Goal: Contribute content

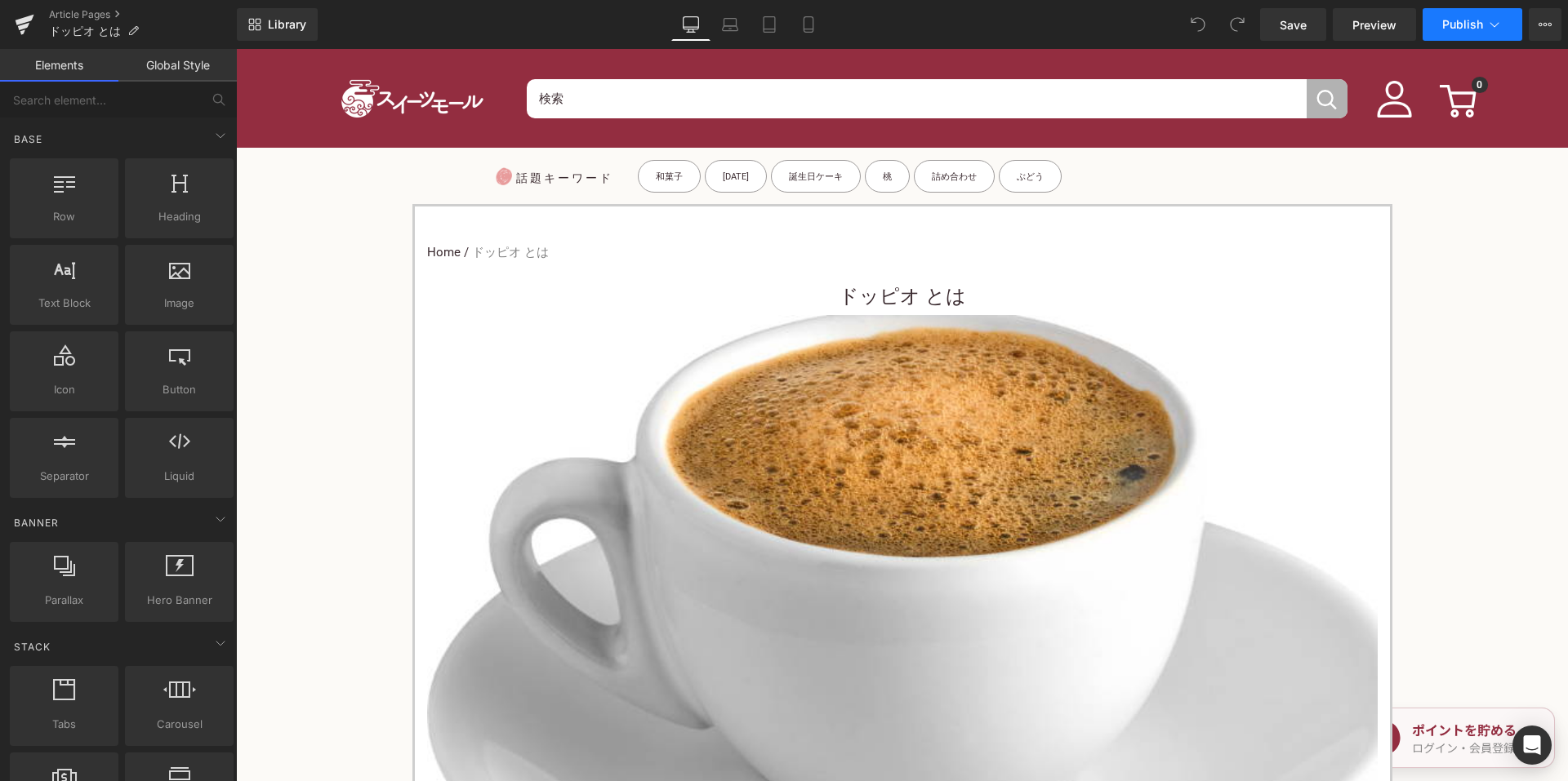
click at [1447, 33] on button "Publish" at bounding box center [1472, 24] width 99 height 32
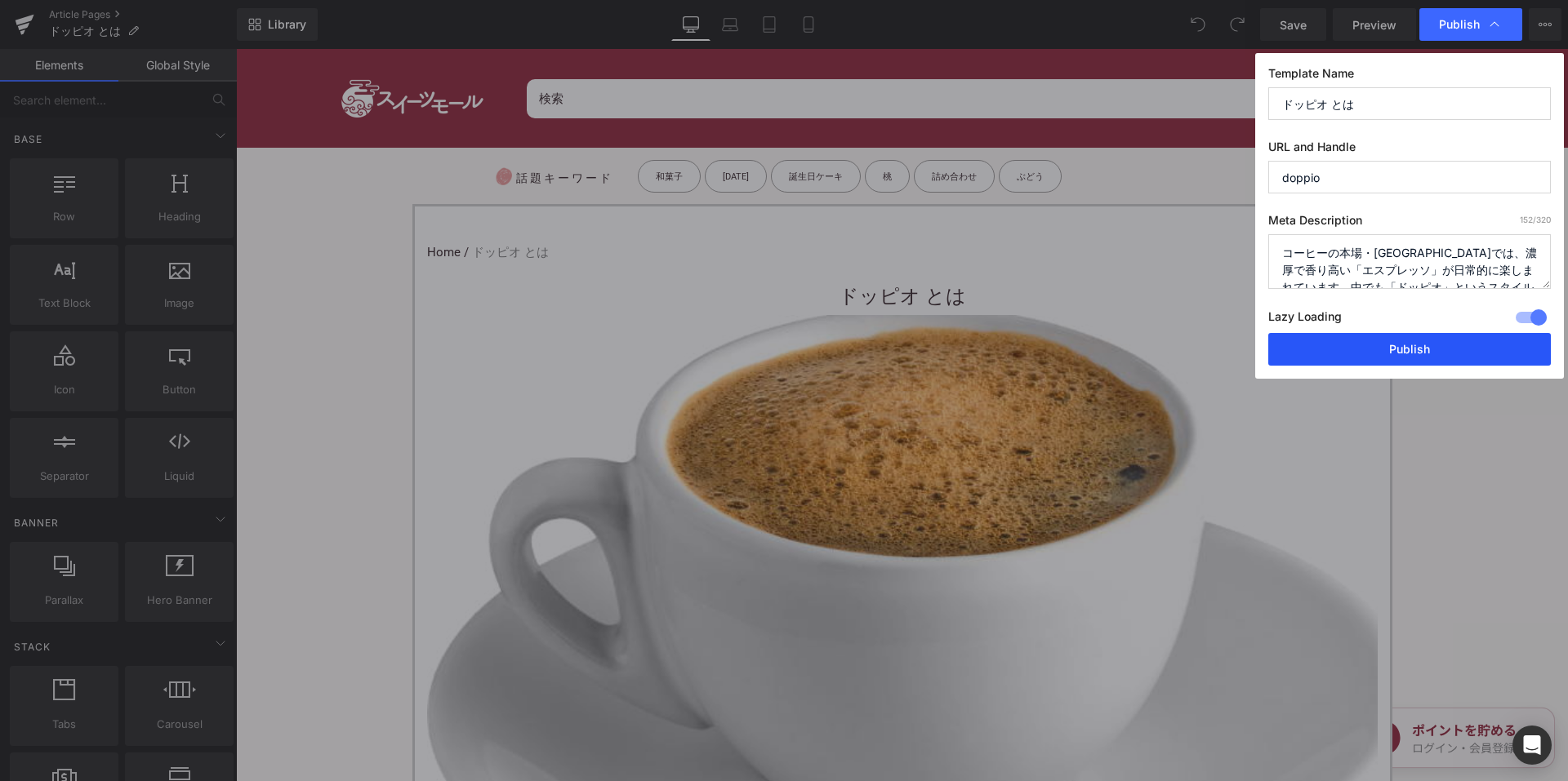
click at [1348, 349] on button "Publish" at bounding box center [1409, 348] width 283 height 32
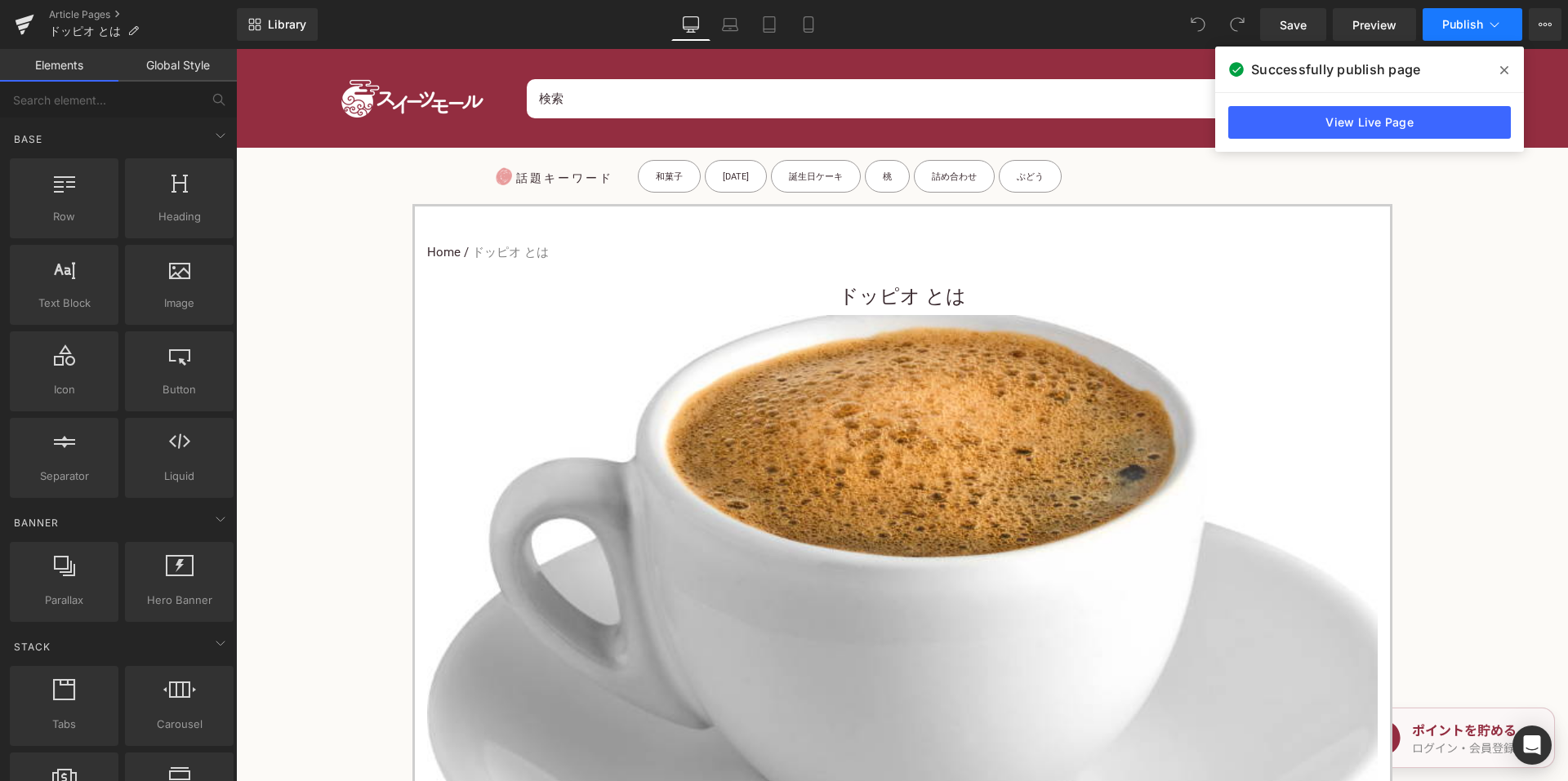
click at [1471, 24] on span "Publish" at bounding box center [1462, 24] width 41 height 13
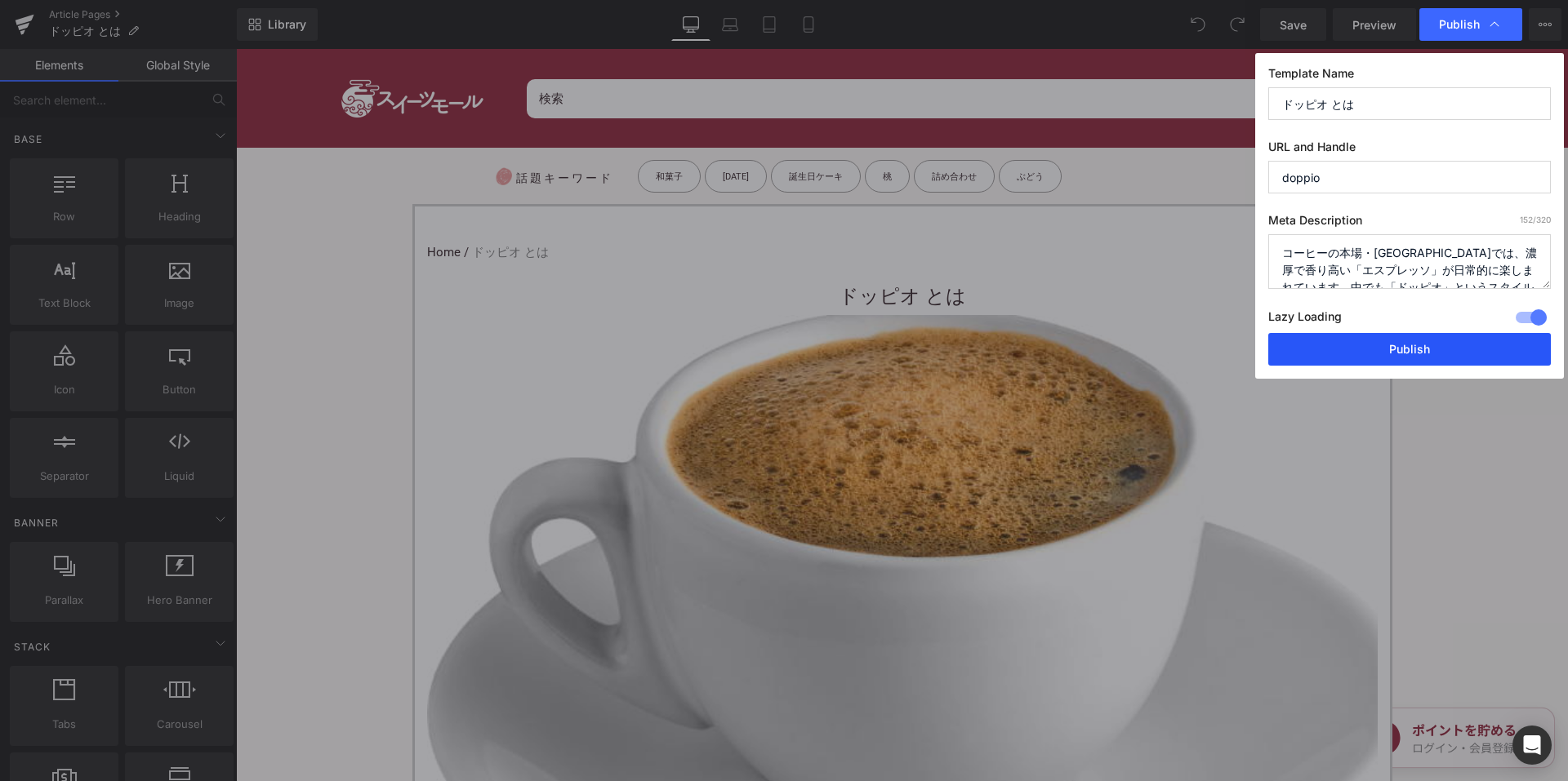
click at [1314, 355] on button "Publish" at bounding box center [1409, 348] width 283 height 32
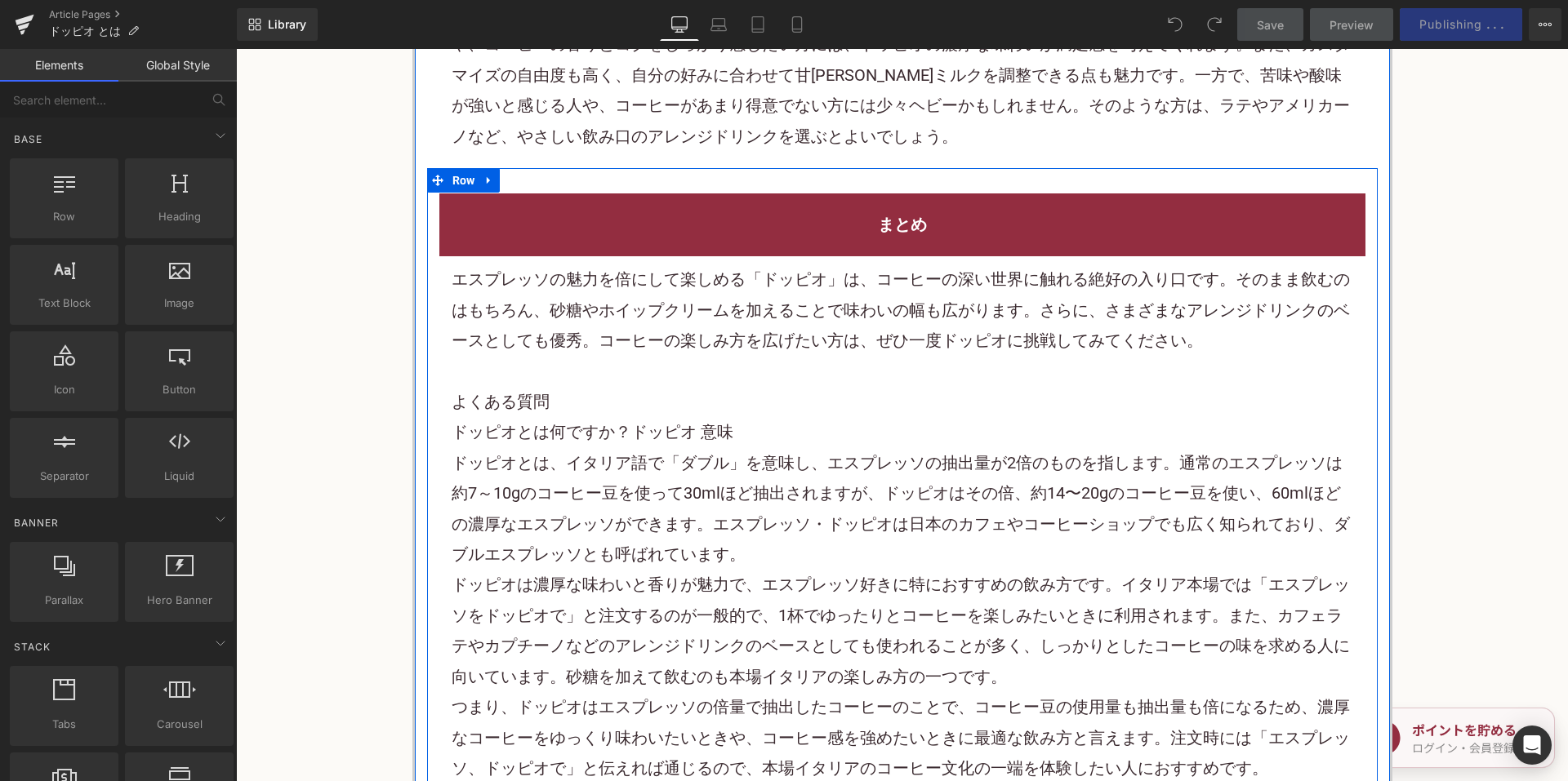
scroll to position [2449, 0]
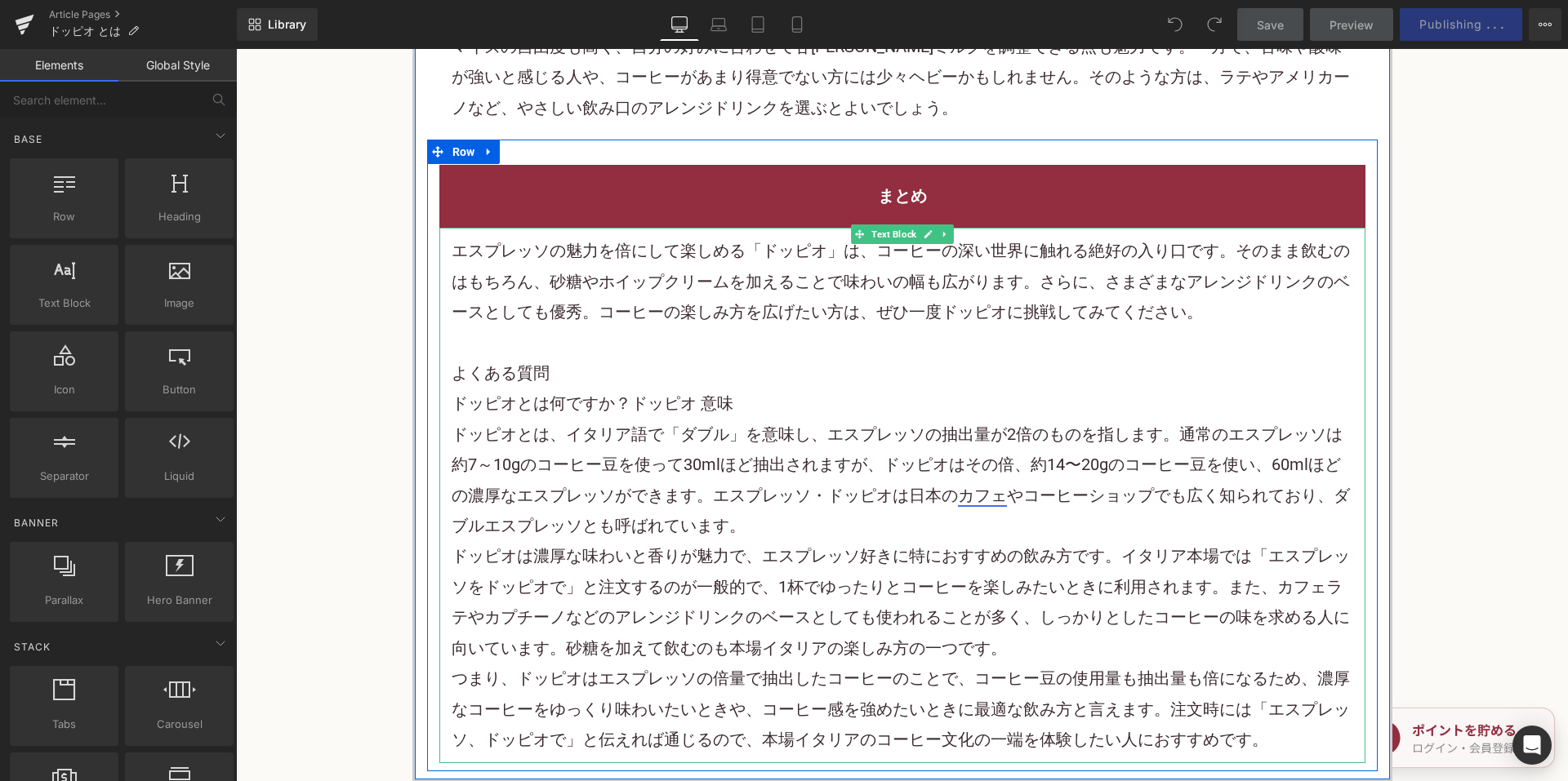
click at [990, 485] on link "カフェ" at bounding box center [982, 495] width 49 height 19
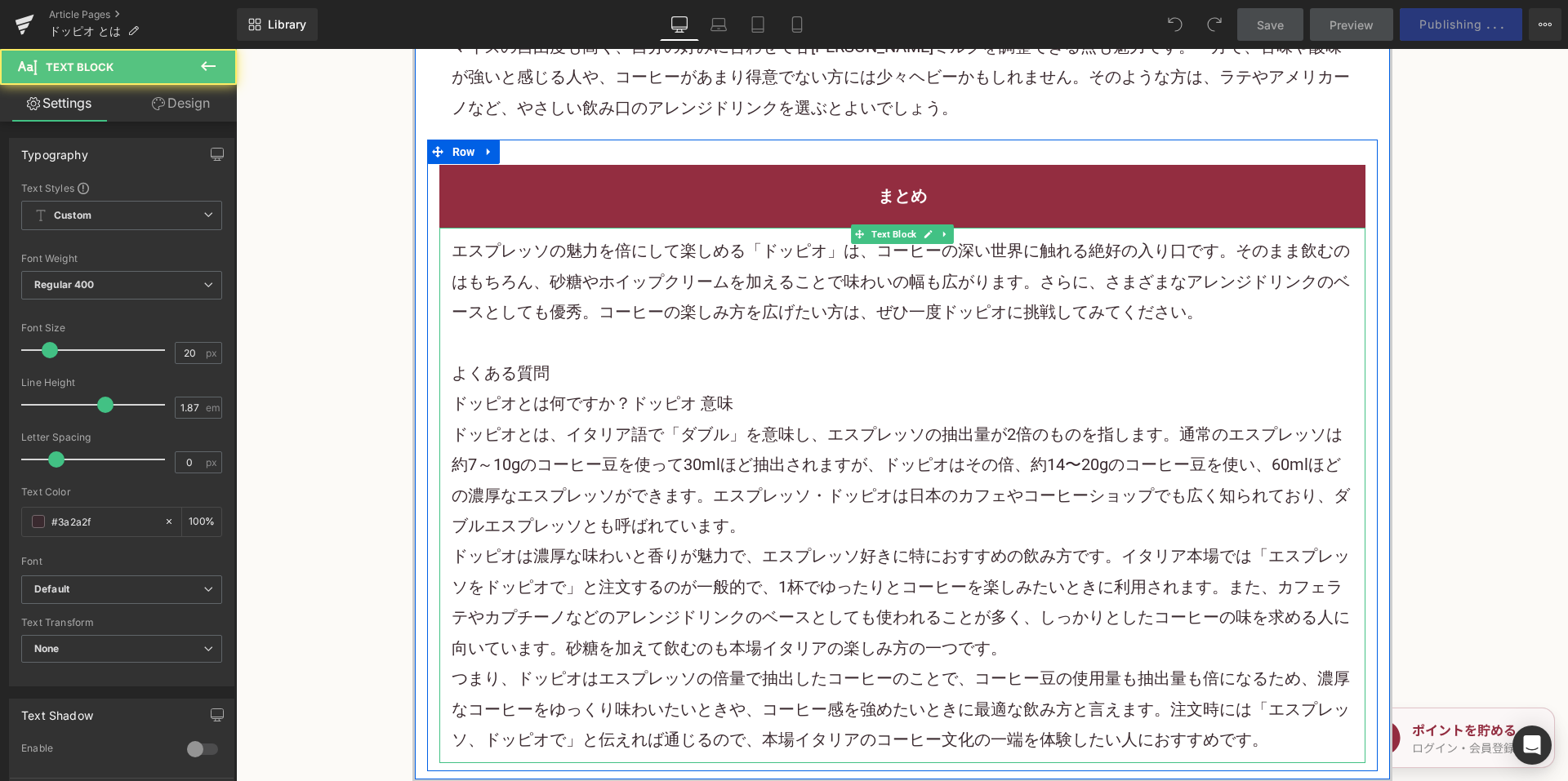
click at [749, 464] on p "ドッピオとは、イタリア語で「ダブル」を意味し、エスプレッソの抽出量が2倍のものを指します。通常のエスプレッソは約7～10gのコーヒー豆を使って30mlほど抽出…" at bounding box center [902, 481] width 902 height 122
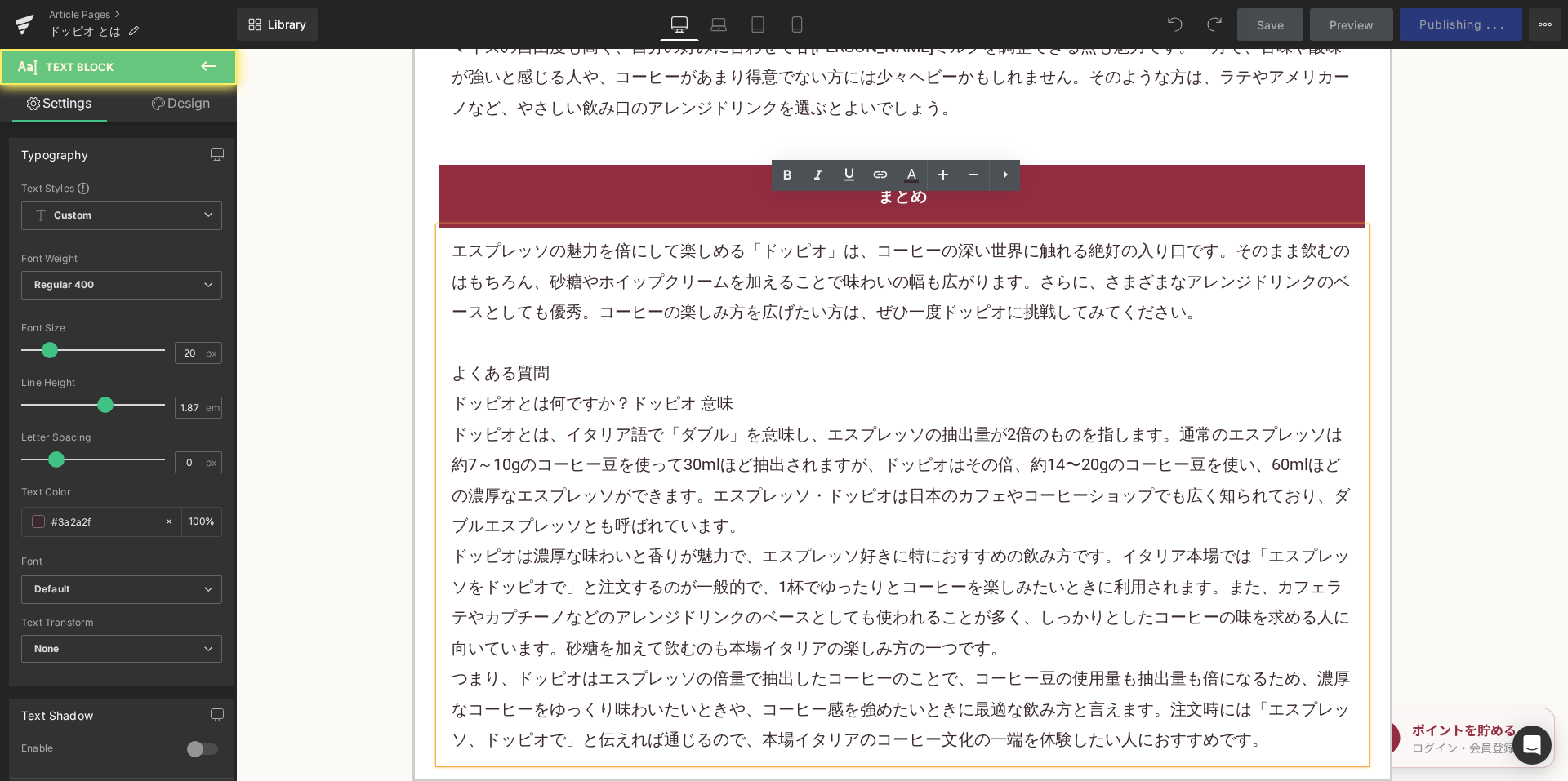
click at [751, 485] on p "ドッピオとは、イタリア語で「ダブル」を意味し、エスプレッソの抽出量が2倍のものを指します。通常のエスプレッソは約7～10gのコーヒー豆を使って30mlほど抽出…" at bounding box center [902, 481] width 902 height 122
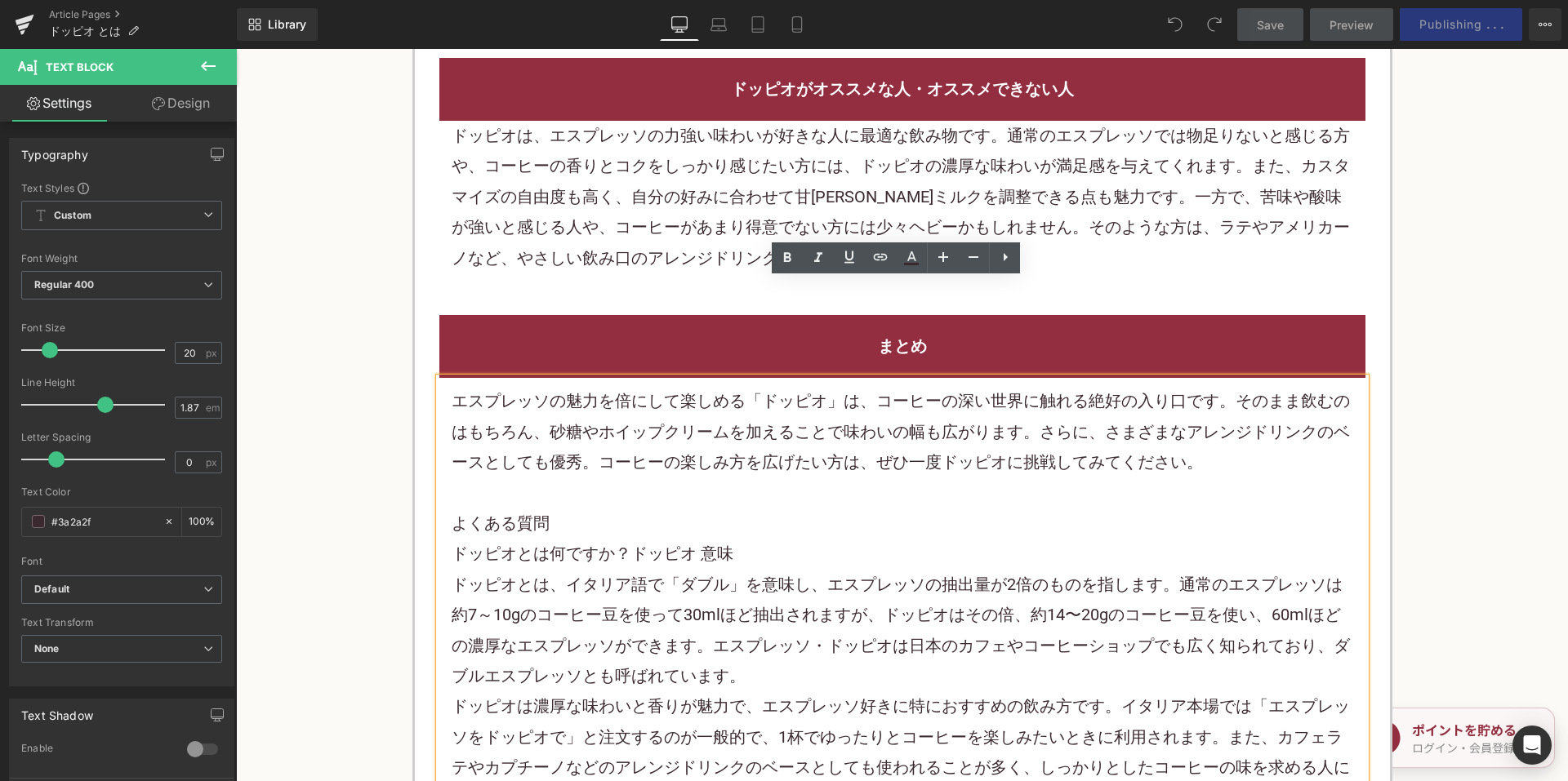
scroll to position [2286, 0]
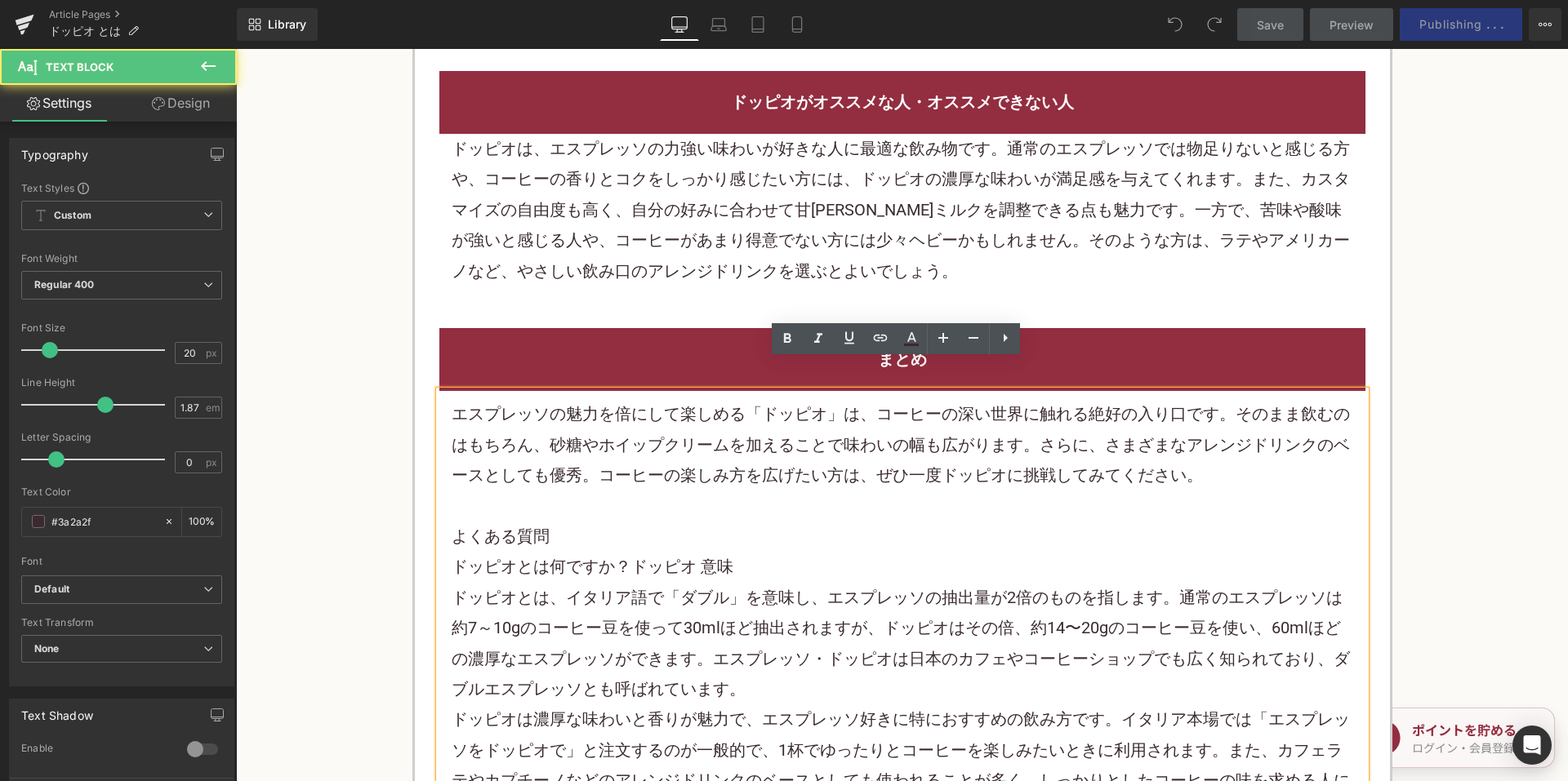
click at [545, 451] on p "エスプレッソの魅力を倍にして楽しめる「ドッピオ」は、コーヒーの深い世界に触れる絶好の入り口です。そのまま飲むのはもちろん、砂糖やホイップクリームを加えることで…" at bounding box center [902, 445] width 902 height 92
click at [580, 491] on p at bounding box center [902, 506] width 902 height 31
click at [1219, 451] on p "エスプレッソの魅力を倍にして楽しめる「ドッピオ」は、コーヒーの深い世界に触れる絶好の入り口です。そのまま飲むのはもちろん、砂糖やホイップクリームを加えることで…" at bounding box center [902, 445] width 902 height 92
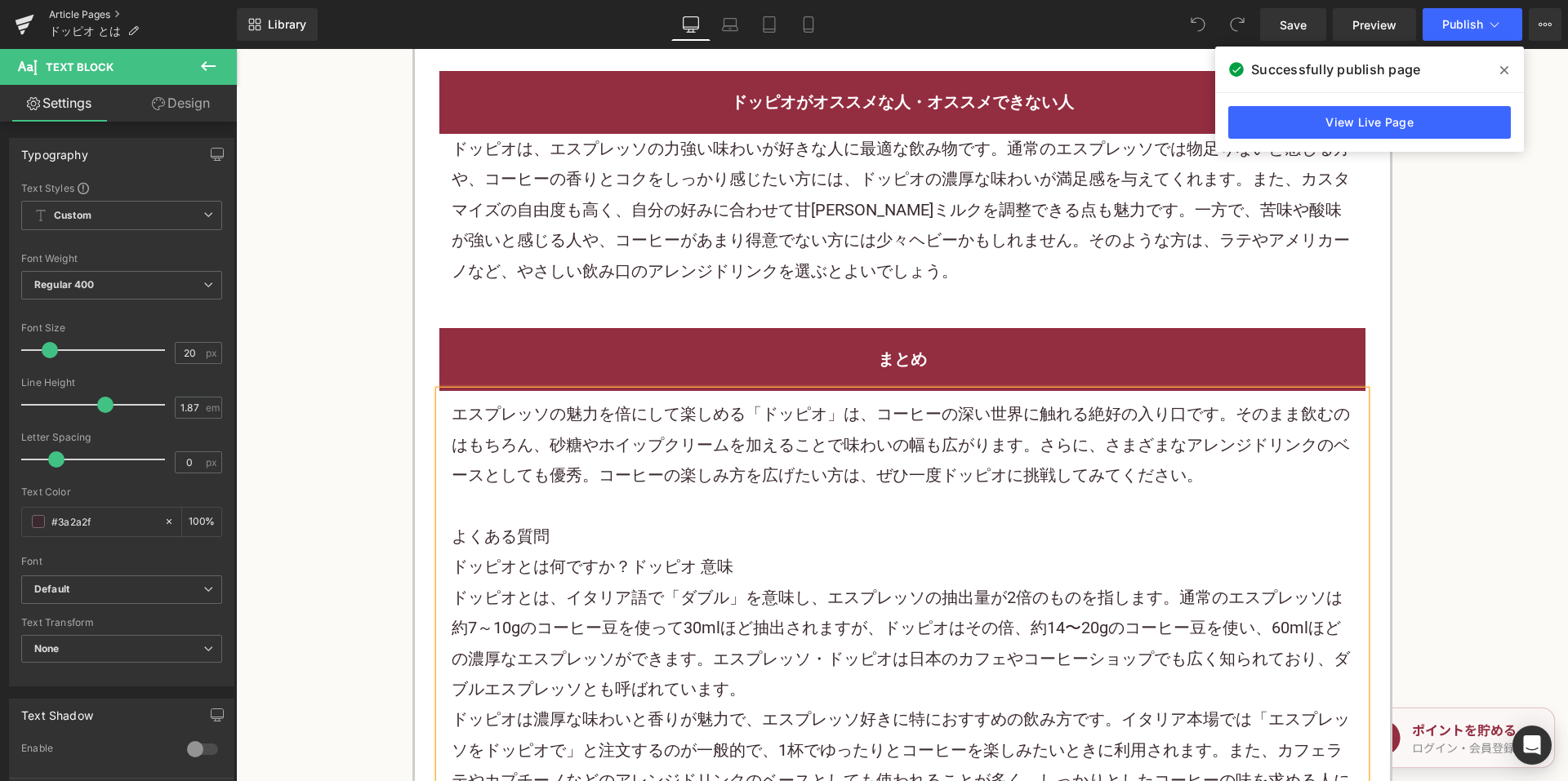
click at [110, 11] on link "Article Pages" at bounding box center [143, 15] width 188 height 13
